Goal: Task Accomplishment & Management: Complete application form

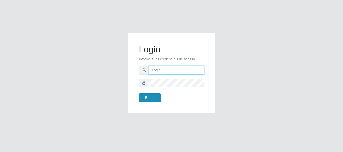
type input "caio@B1"
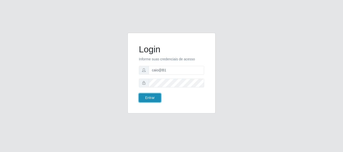
click at [153, 100] on button "Entrar" at bounding box center [150, 98] width 22 height 9
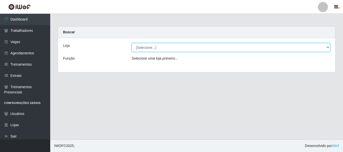
click at [321, 46] on select "[Selecione...] Bemais Supermercados - B1 [GEOGRAPHIC_DATA]" at bounding box center [231, 47] width 198 height 9
select select "403"
click at [132, 43] on select "[Selecione...] Bemais Supermercados - B1 [GEOGRAPHIC_DATA]" at bounding box center [231, 47] width 198 height 9
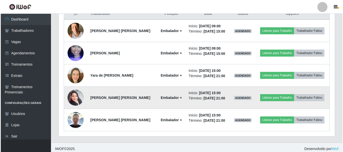
scroll to position [201, 0]
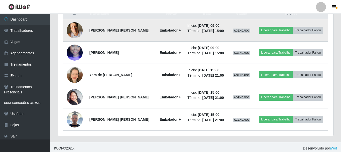
click at [74, 26] on img at bounding box center [75, 30] width 16 height 21
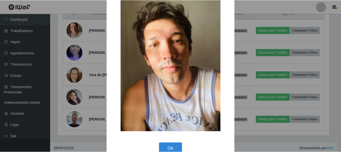
scroll to position [25, 0]
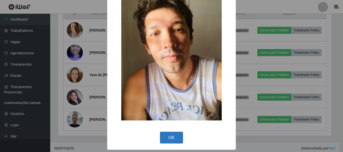
click at [168, 136] on button "OK" at bounding box center [171, 138] width 23 height 12
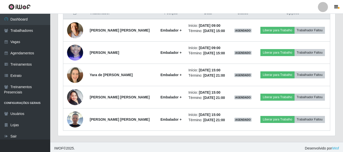
scroll to position [104, 276]
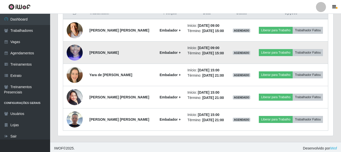
click at [75, 53] on img at bounding box center [75, 52] width 16 height 29
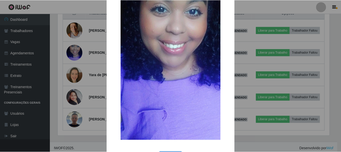
scroll to position [70, 0]
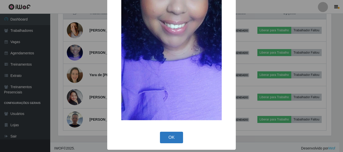
click at [170, 136] on button "OK" at bounding box center [171, 138] width 23 height 12
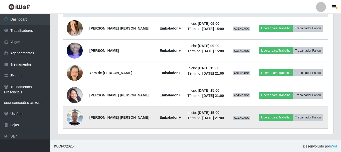
scroll to position [203, 0]
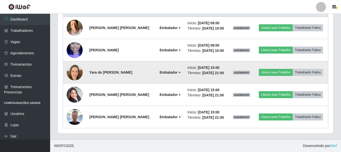
click at [76, 75] on img at bounding box center [75, 72] width 16 height 16
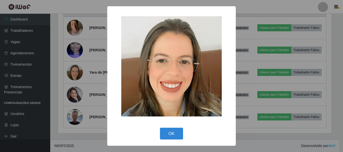
click at [177, 137] on button "OK" at bounding box center [171, 134] width 23 height 12
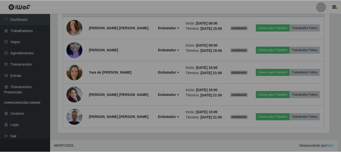
scroll to position [104, 276]
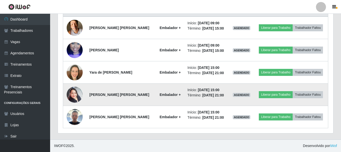
click at [73, 97] on img at bounding box center [75, 94] width 16 height 21
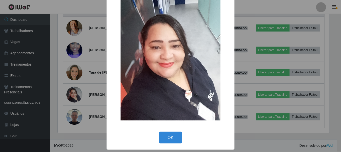
scroll to position [25, 0]
click at [174, 139] on button "OK" at bounding box center [171, 138] width 23 height 12
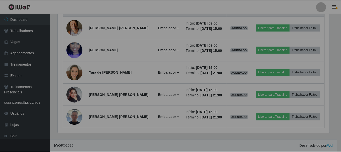
scroll to position [104, 276]
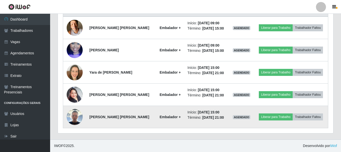
click at [75, 116] on img at bounding box center [75, 117] width 16 height 16
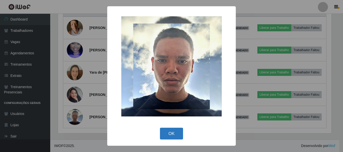
click at [169, 133] on button "OK" at bounding box center [171, 134] width 23 height 12
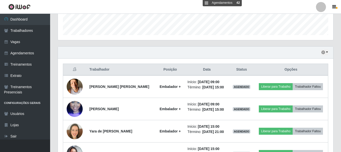
scroll to position [153, 0]
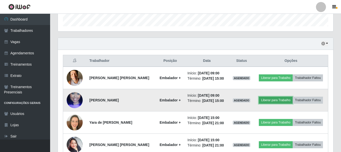
click at [270, 101] on button "Liberar para Trabalho" at bounding box center [276, 100] width 34 height 7
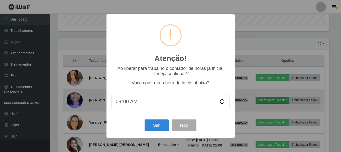
scroll to position [104, 273]
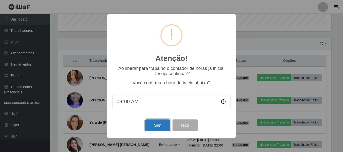
click at [162, 124] on button "Sim" at bounding box center [157, 126] width 24 height 12
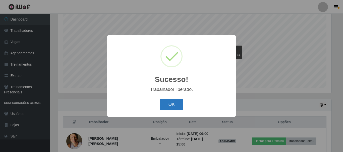
click at [170, 106] on button "OK" at bounding box center [171, 105] width 23 height 12
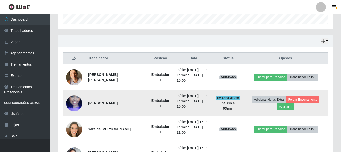
scroll to position [167, 0]
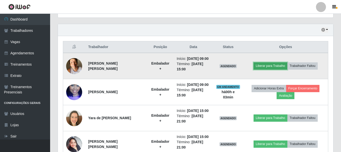
click at [270, 65] on button "Liberar para Trabalho" at bounding box center [271, 65] width 34 height 7
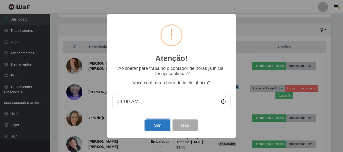
click at [158, 126] on button "Sim" at bounding box center [157, 126] width 24 height 12
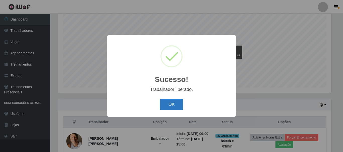
click at [169, 103] on button "OK" at bounding box center [171, 105] width 23 height 12
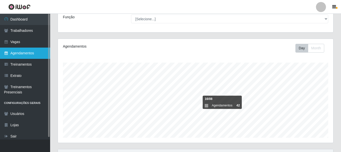
scroll to position [0, 0]
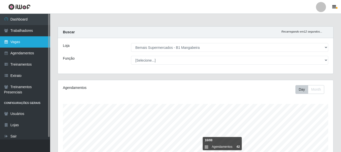
click at [22, 42] on link "Vagas" at bounding box center [25, 41] width 50 height 11
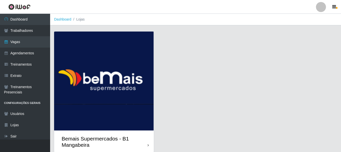
click at [103, 50] on img at bounding box center [104, 81] width 100 height 99
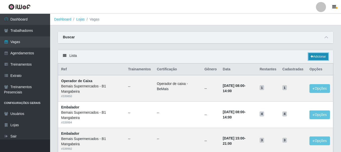
click at [312, 59] on link "Adicionar" at bounding box center [319, 56] width 20 height 7
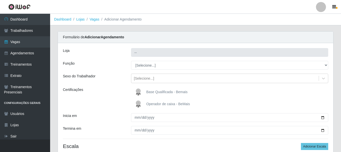
type input "Bemais Supermercados - B1 Mangabeira"
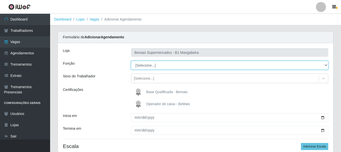
click at [164, 68] on select "[Selecione...] ASG ASG + ASG ++ Balconista de Açougue Balconista de Açougue + B…" at bounding box center [229, 65] width 197 height 9
select select "124"
click at [131, 61] on select "[Selecione...] ASG ASG + ASG ++ Balconista de Açougue Balconista de Açougue + B…" at bounding box center [229, 65] width 197 height 9
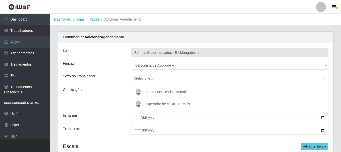
click at [152, 92] on span "Base Qualificada - Bemais" at bounding box center [167, 92] width 41 height 4
click at [0, 0] on input "Base Qualificada - Bemais" at bounding box center [0, 0] width 0 height 0
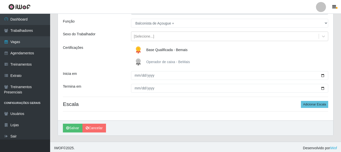
scroll to position [44, 0]
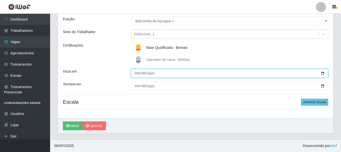
click at [138, 74] on input "Inicia em" at bounding box center [229, 73] width 197 height 9
type input "[DATE]"
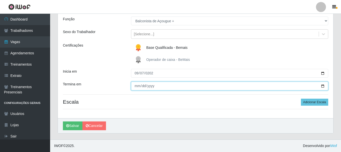
click at [138, 89] on input "Termina em" at bounding box center [229, 86] width 197 height 9
type input "[DATE]"
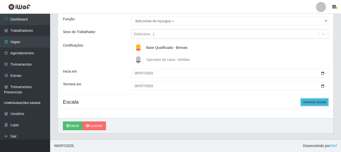
click at [310, 103] on button "Adicionar Escala" at bounding box center [314, 102] width 27 height 7
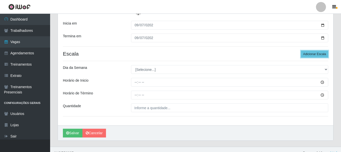
scroll to position [95, 0]
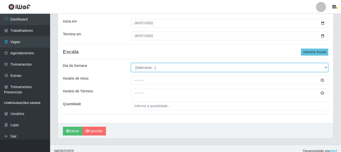
click at [155, 65] on select "[Selecione...] Segunda Terça Quarta Quinta Sexta Sábado Domingo" at bounding box center [229, 67] width 197 height 9
select select "0"
click at [131, 63] on select "[Selecione...] Segunda Terça Quarta Quinta Sexta Sábado Domingo" at bounding box center [229, 67] width 197 height 9
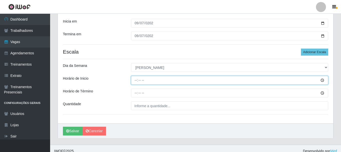
click at [138, 83] on input "Horário de Inicio" at bounding box center [229, 80] width 197 height 9
type input "07:00"
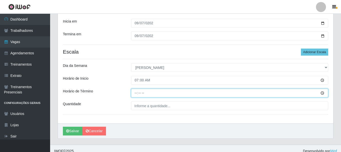
click at [136, 94] on input "Horário de Término" at bounding box center [229, 93] width 197 height 9
type input "13:00"
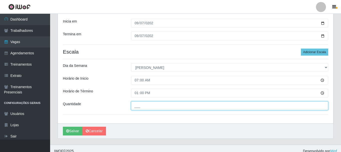
click at [142, 104] on input "___" at bounding box center [229, 106] width 197 height 9
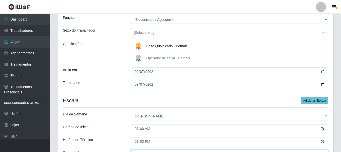
scroll to position [100, 0]
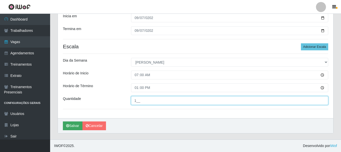
type input "1__"
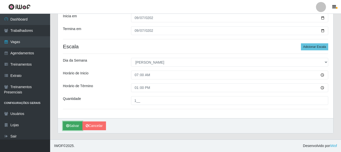
click at [74, 127] on button "Salvar" at bounding box center [73, 126] width 20 height 9
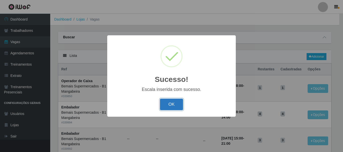
click at [170, 105] on button "OK" at bounding box center [171, 105] width 23 height 12
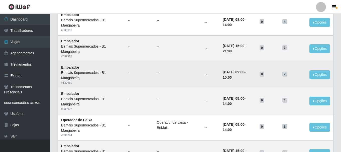
scroll to position [201, 0]
